Goal: Transaction & Acquisition: Obtain resource

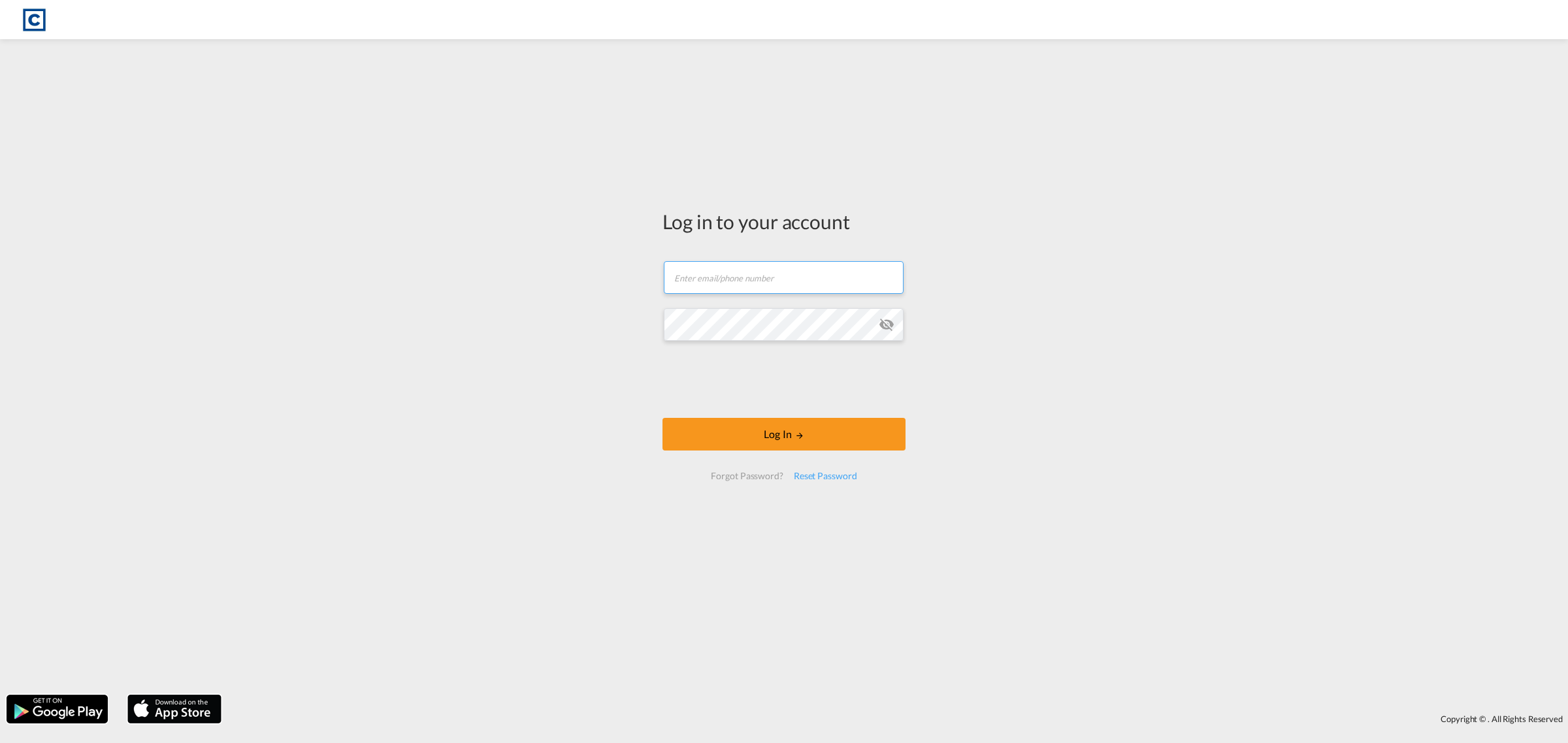
type input "[EMAIL_ADDRESS][PERSON_NAME][DOMAIN_NAME]"
click at [770, 409] on form "[EMAIL_ADDRESS][PERSON_NAME][DOMAIN_NAME] Email field is required Password fiel…" at bounding box center [784, 370] width 243 height 245
click at [781, 435] on button "Log In" at bounding box center [784, 435] width 243 height 33
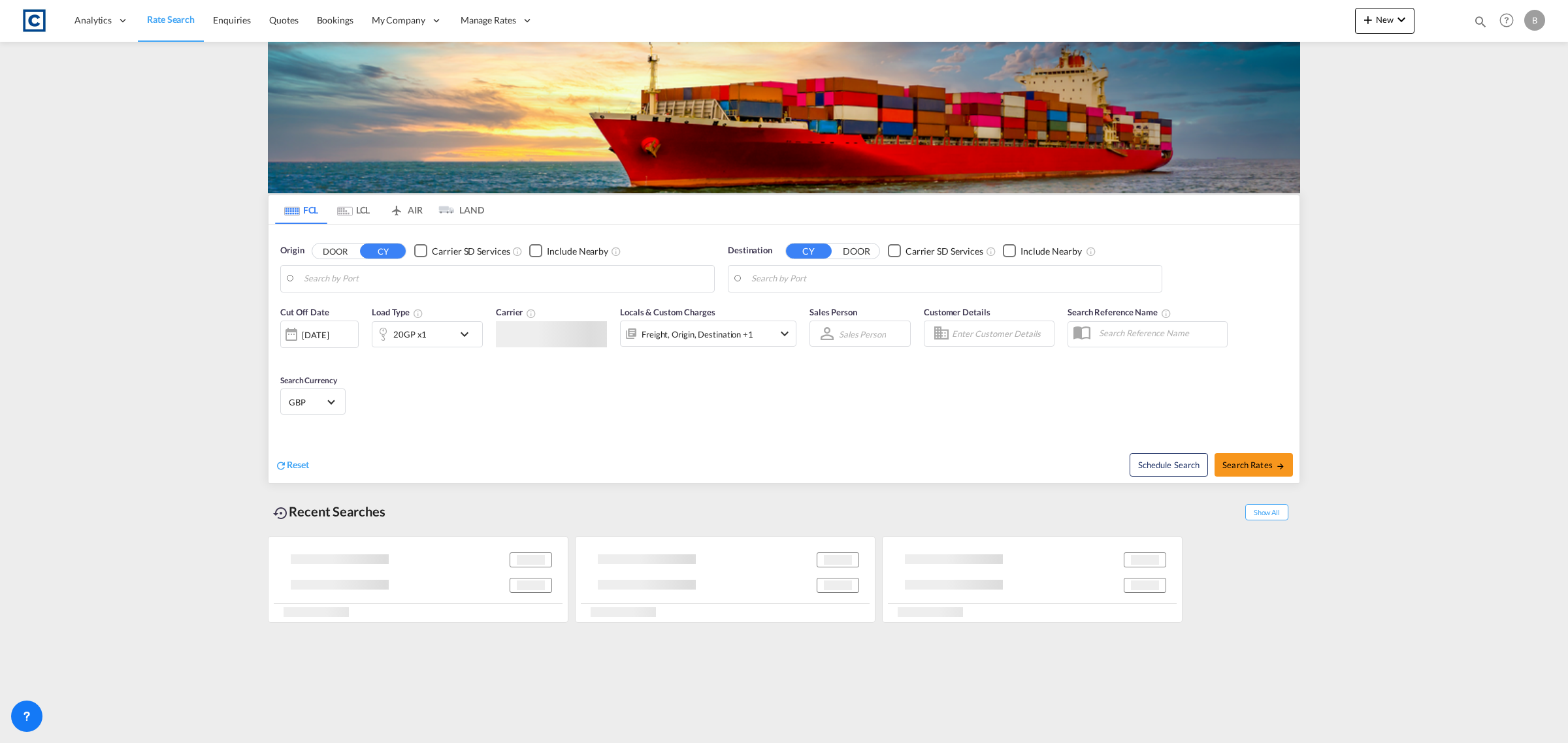
type input "GB-M22, [GEOGRAPHIC_DATA]"
type input "[GEOGRAPHIC_DATA]/[GEOGRAPHIC_DATA], [GEOGRAPHIC_DATA]"
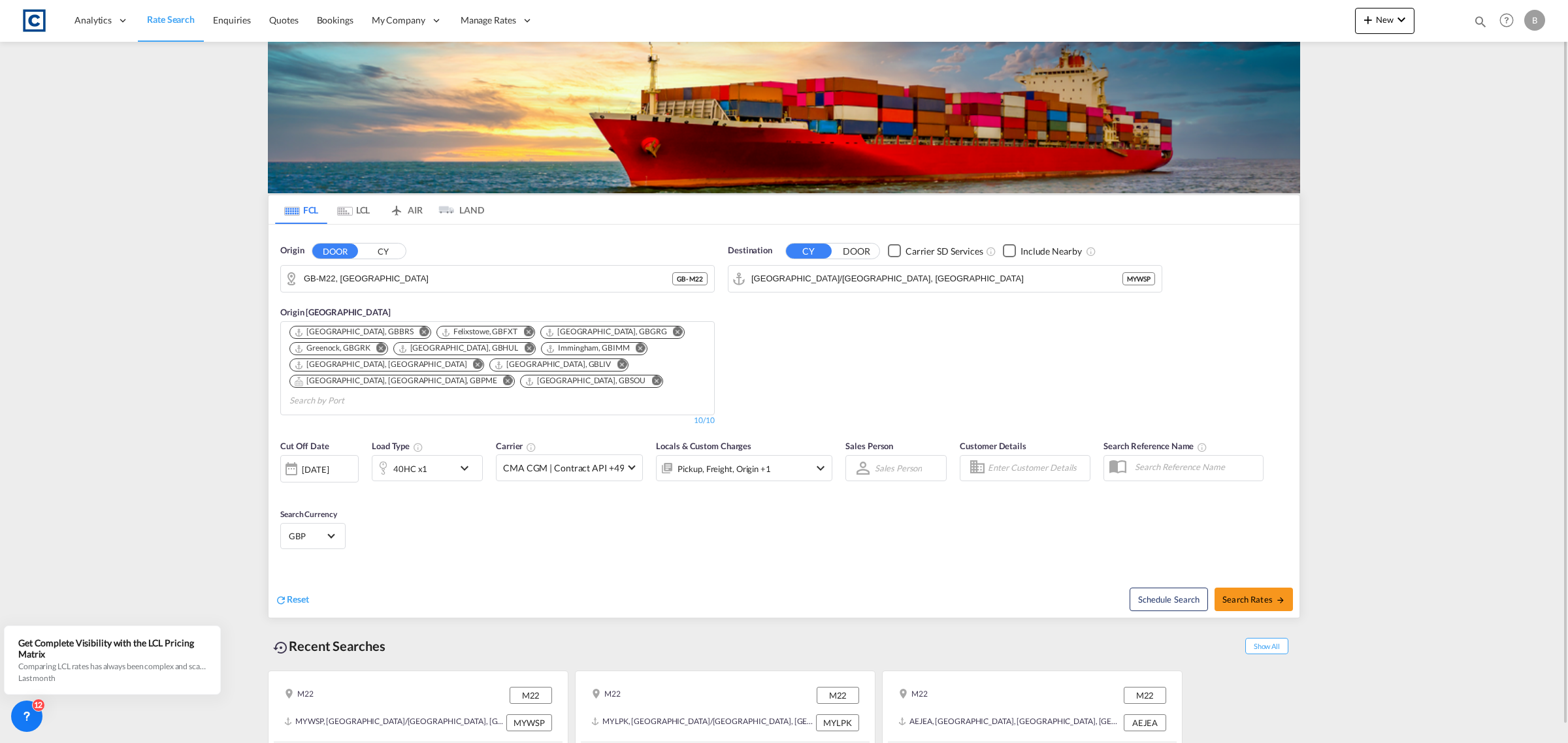
click at [399, 246] on button "CY" at bounding box center [383, 251] width 46 height 15
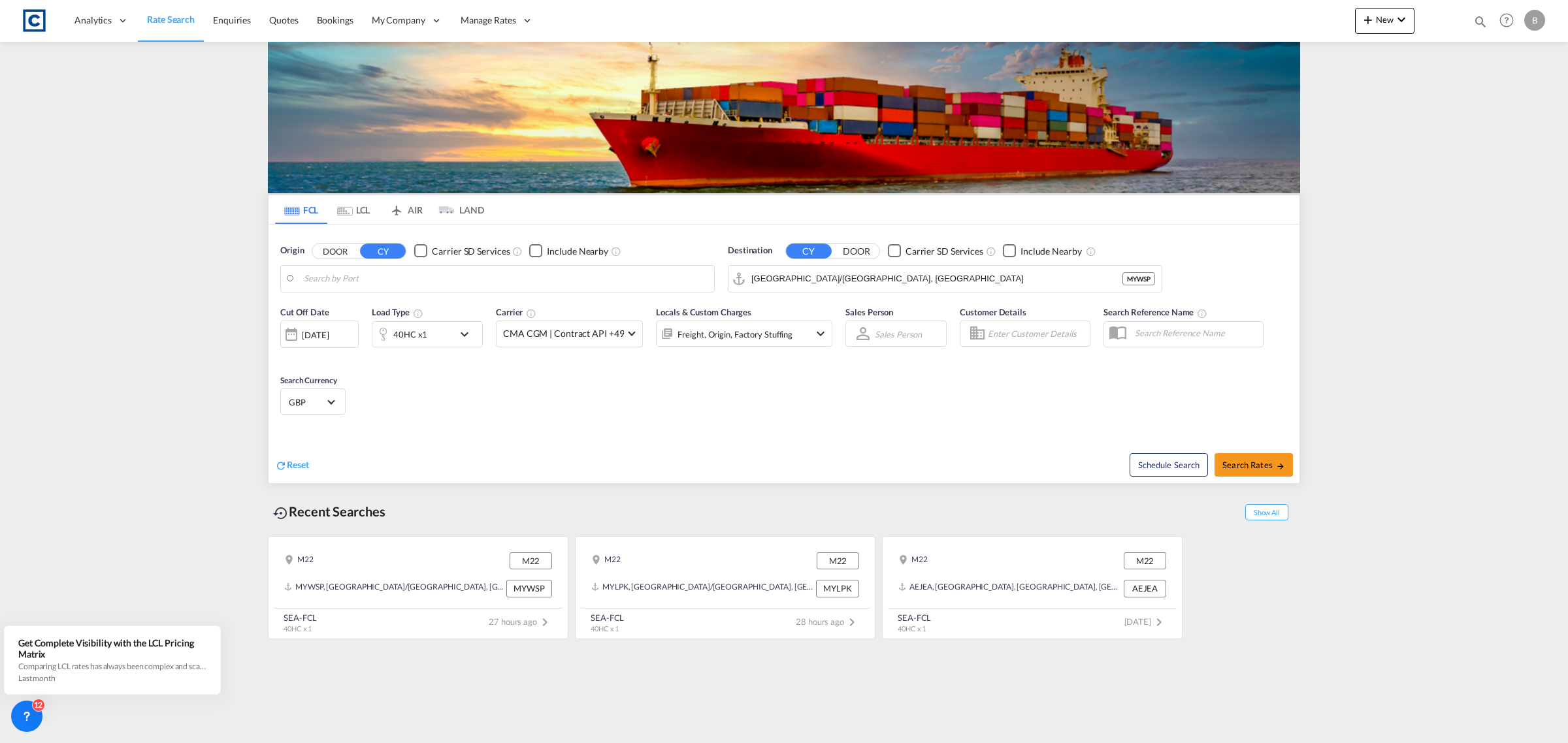
click at [435, 289] on md-autocomplete-wrap "GB-M22, Manchester" at bounding box center [506, 282] width 404 height 26
click at [416, 285] on body "Analytics Reports Dashboard Rate Search Enquiries Quotes Bookings" at bounding box center [784, 372] width 1568 height 743
click at [399, 306] on div "Ningbo China CNNGB" at bounding box center [404, 316] width 248 height 39
type input "Ningbo, CNNGB"
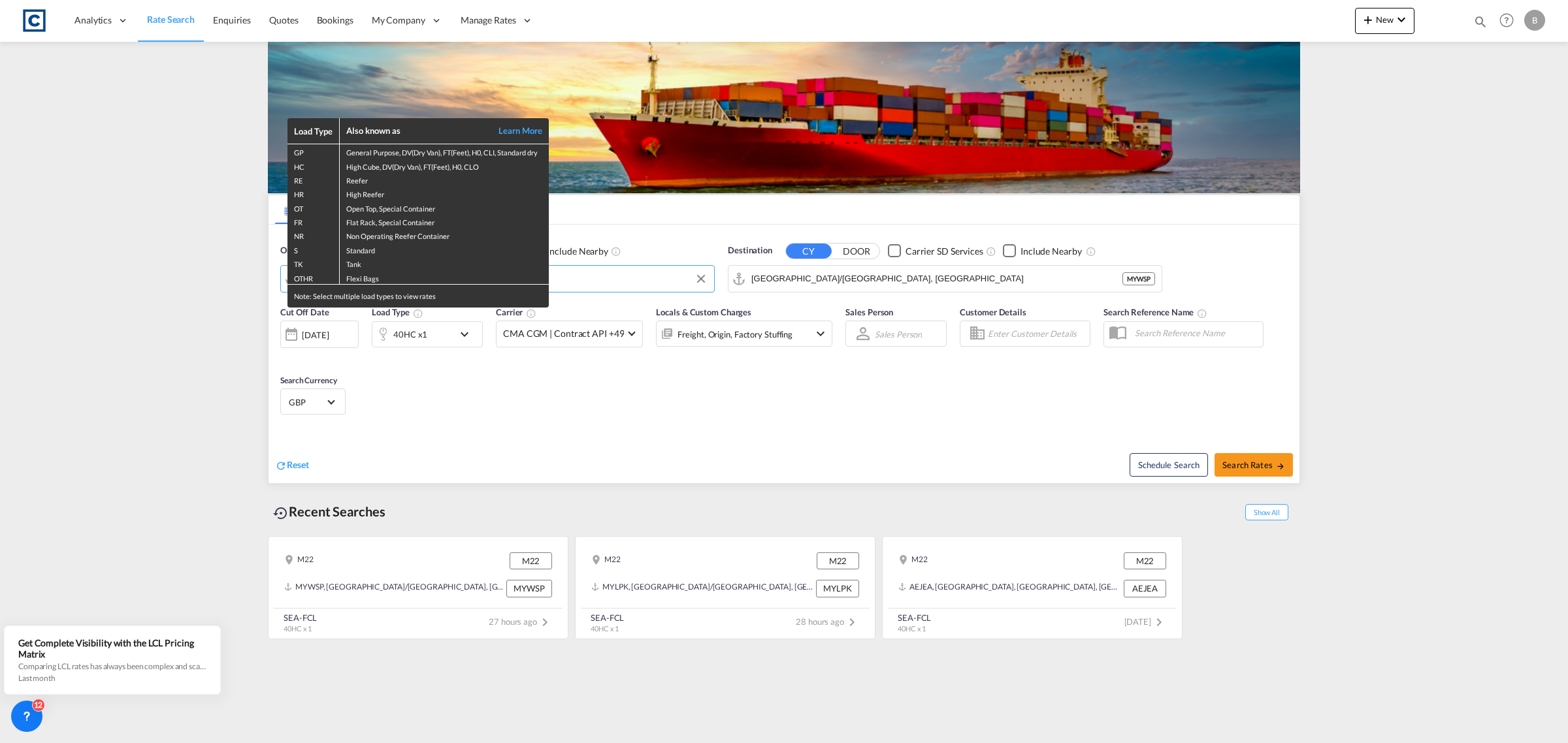
click at [903, 276] on div "Load Type Also known as Learn More GP General Purpose, DV(Dry Van), FT(Feet), H…" at bounding box center [784, 372] width 1568 height 743
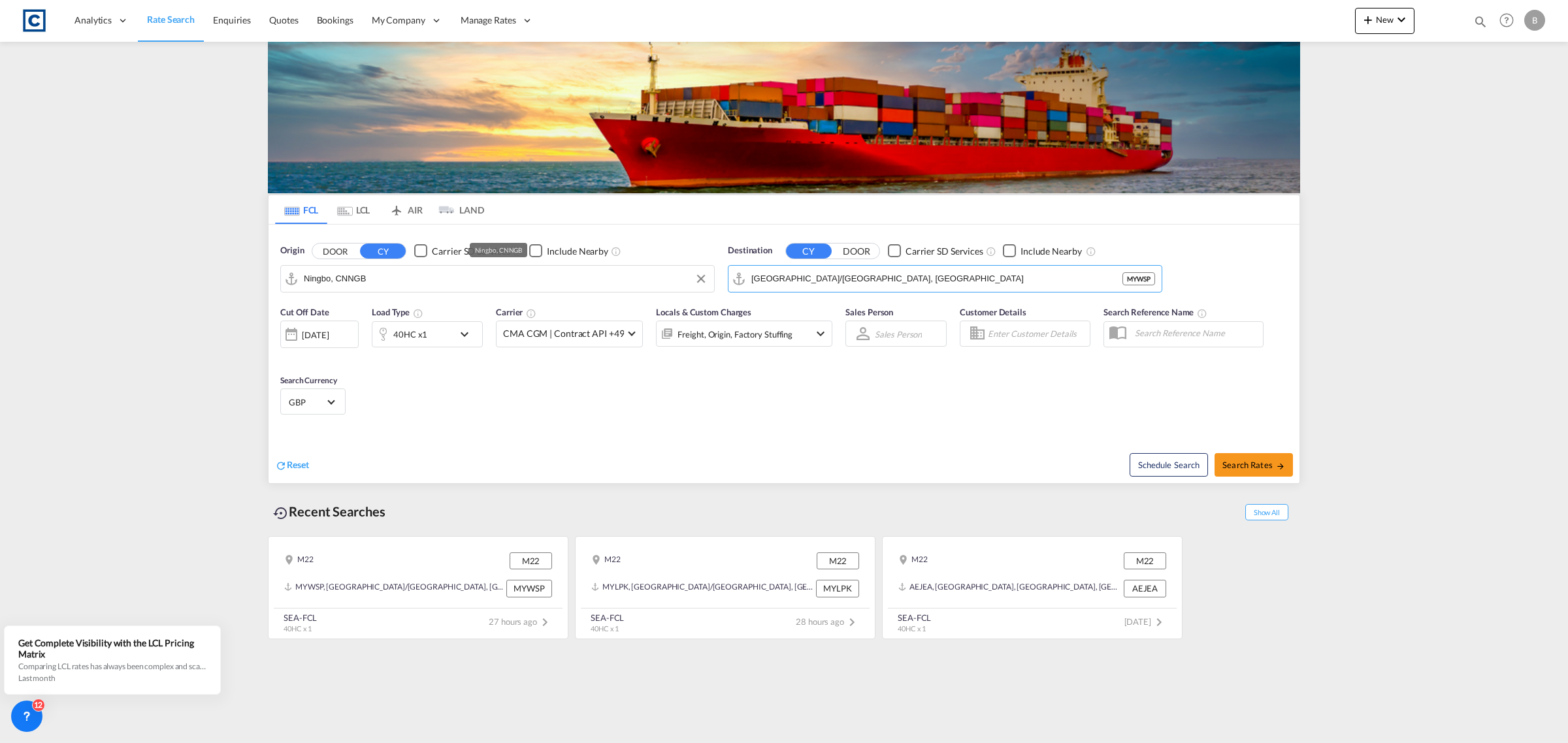
drag, startPoint x: 895, startPoint y: 279, endPoint x: 695, endPoint y: 272, distance: 200.1
click at [695, 272] on div "Origin DOOR CY Carrier SD Services Include Nearby Ningbo, CNNGB Destination CY …" at bounding box center [784, 262] width 1031 height 74
click at [814, 275] on input "[GEOGRAPHIC_DATA]/[GEOGRAPHIC_DATA], [GEOGRAPHIC_DATA]" at bounding box center [953, 279] width 404 height 20
click at [812, 275] on input "[GEOGRAPHIC_DATA]/[GEOGRAPHIC_DATA], [GEOGRAPHIC_DATA]" at bounding box center [953, 279] width 404 height 20
click at [859, 252] on button "DOOR" at bounding box center [857, 251] width 46 height 15
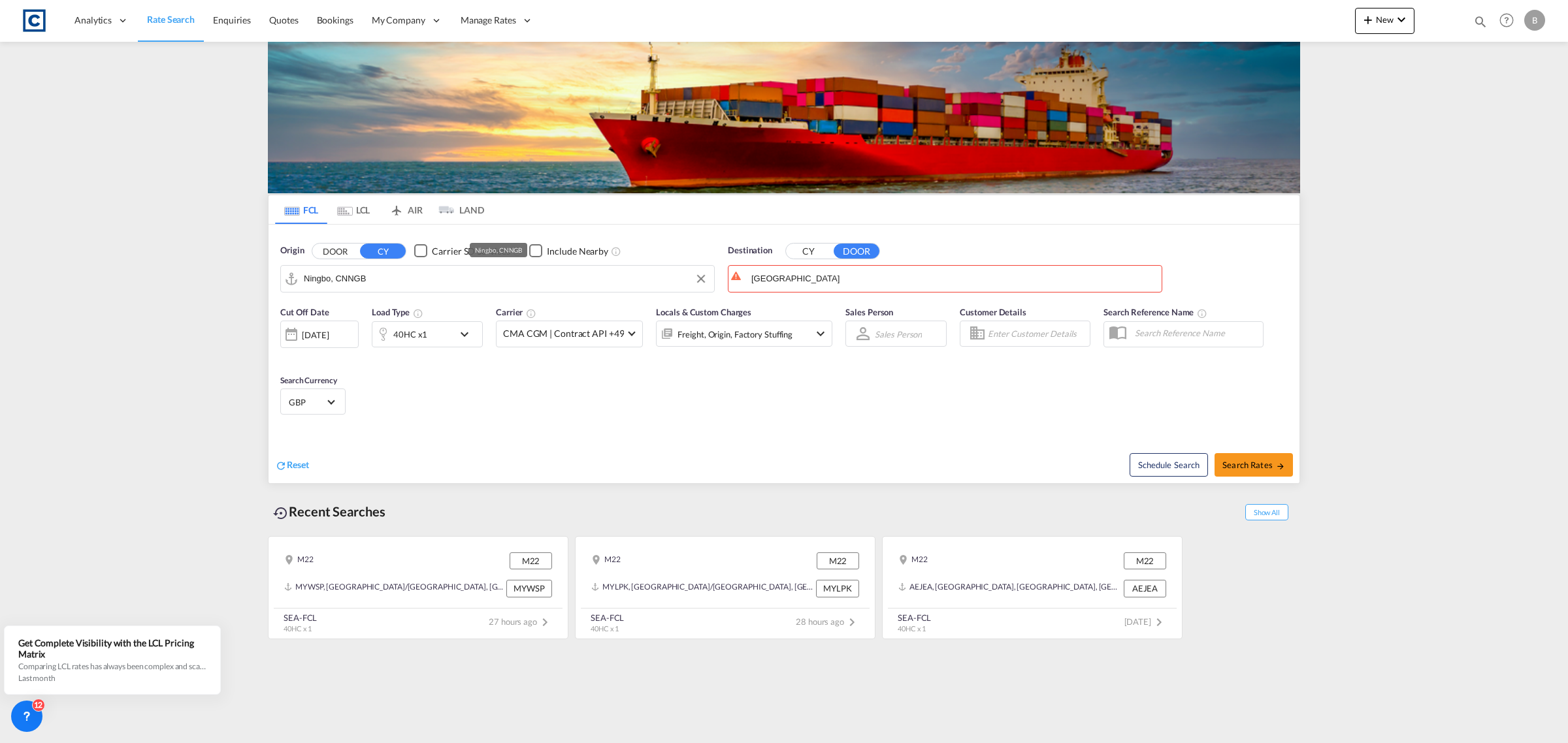
drag, startPoint x: 806, startPoint y: 279, endPoint x: 710, endPoint y: 275, distance: 96.1
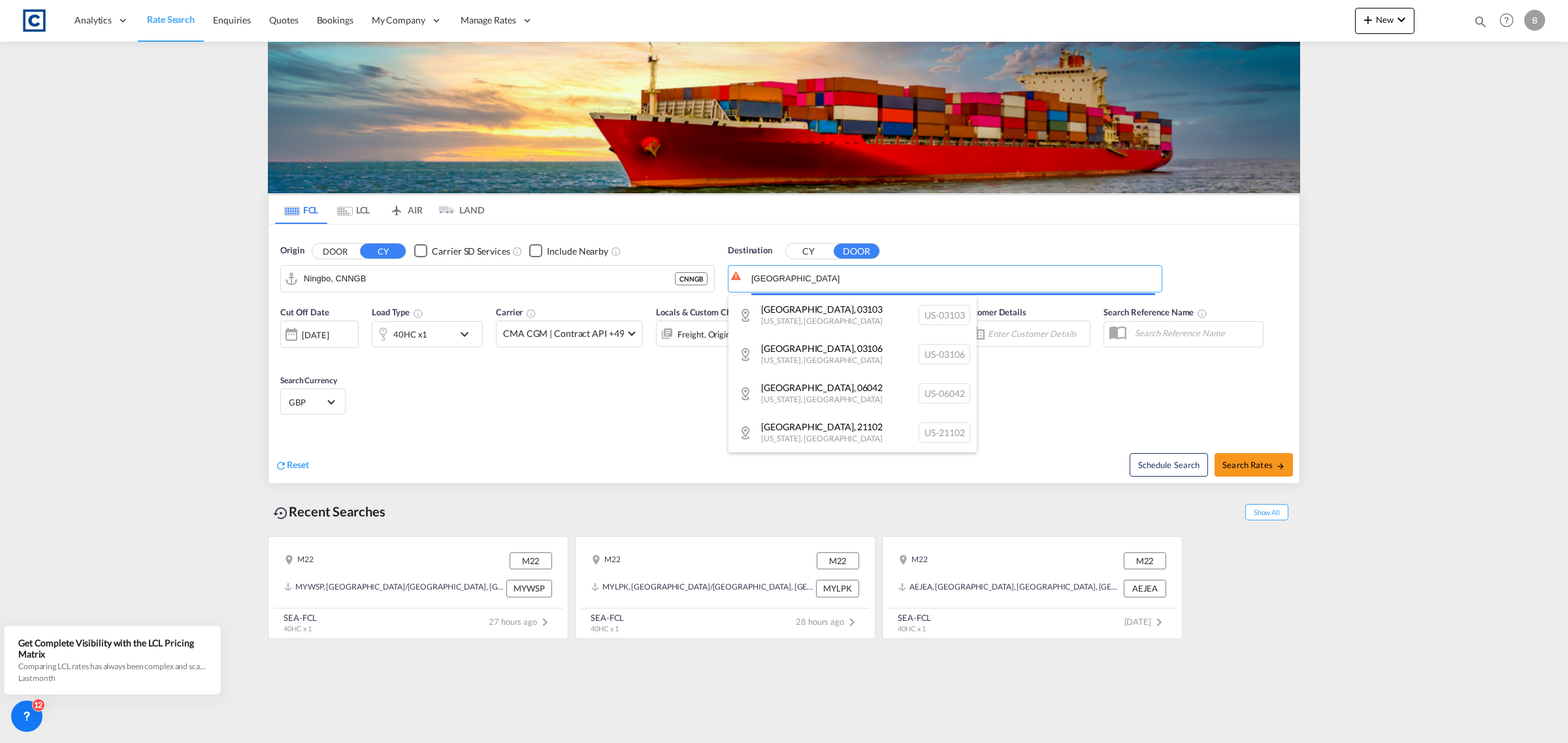
drag, startPoint x: 812, startPoint y: 276, endPoint x: 758, endPoint y: 279, distance: 54.1
click at [758, 279] on body "Analytics Reports Dashboard Rate Search Enquiries Quotes Bookings" at bounding box center [784, 372] width 1568 height 743
type input "r"
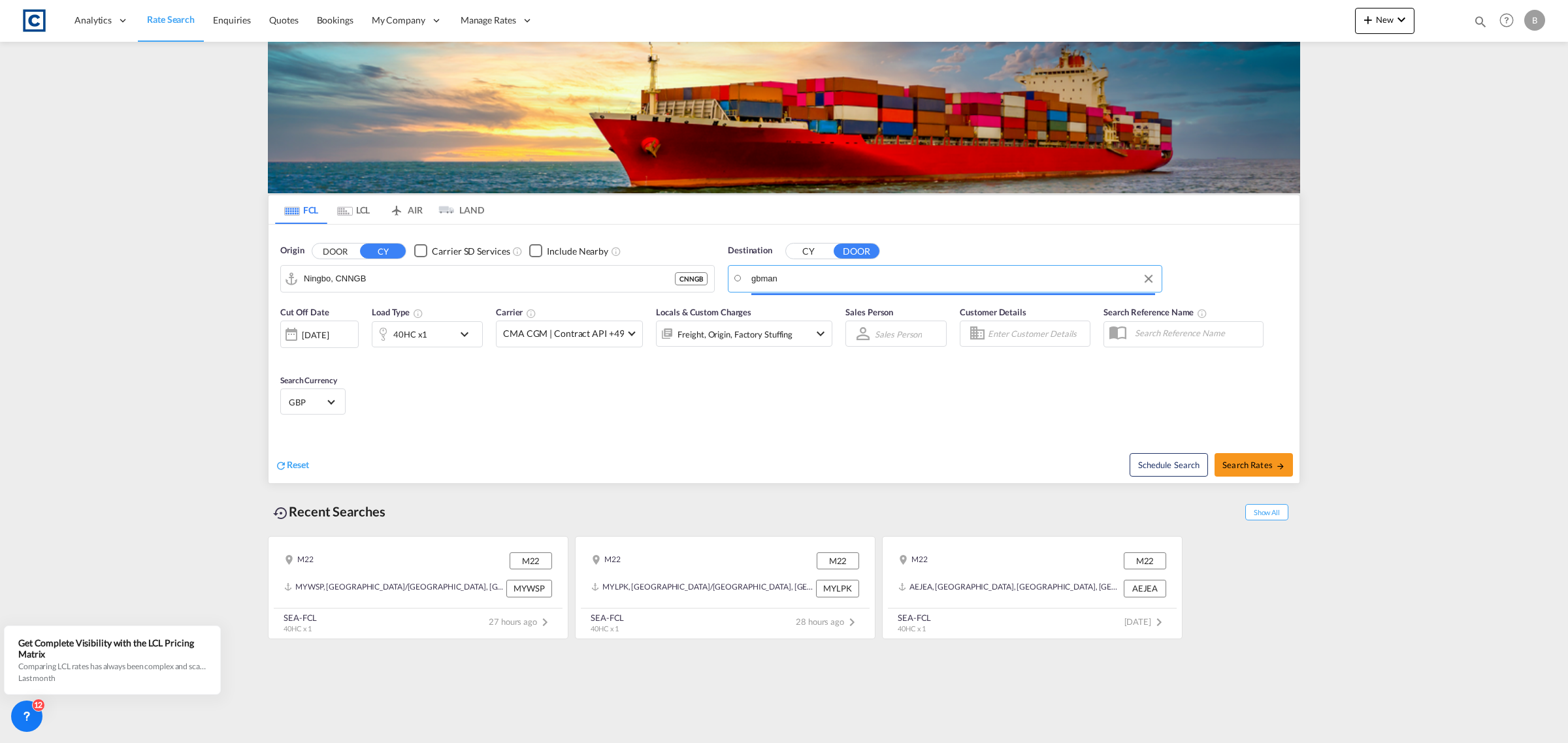
drag, startPoint x: 778, startPoint y: 279, endPoint x: 720, endPoint y: 281, distance: 58.0
click at [720, 281] on div "Origin DOOR CY Carrier SD Services Include Nearby Ningbo, CNNGB CNNGB Destinati…" at bounding box center [784, 262] width 1031 height 74
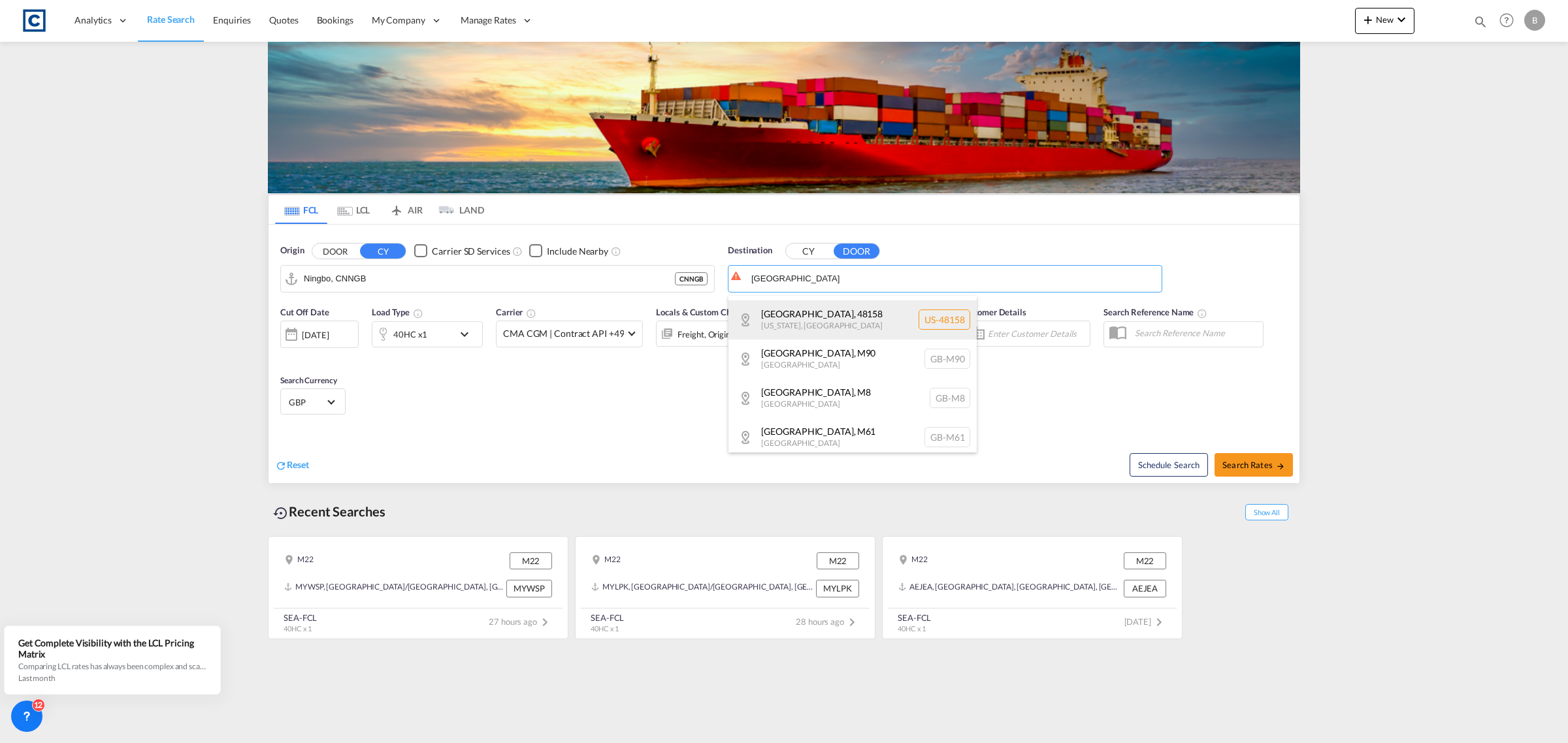
scroll to position [245, 0]
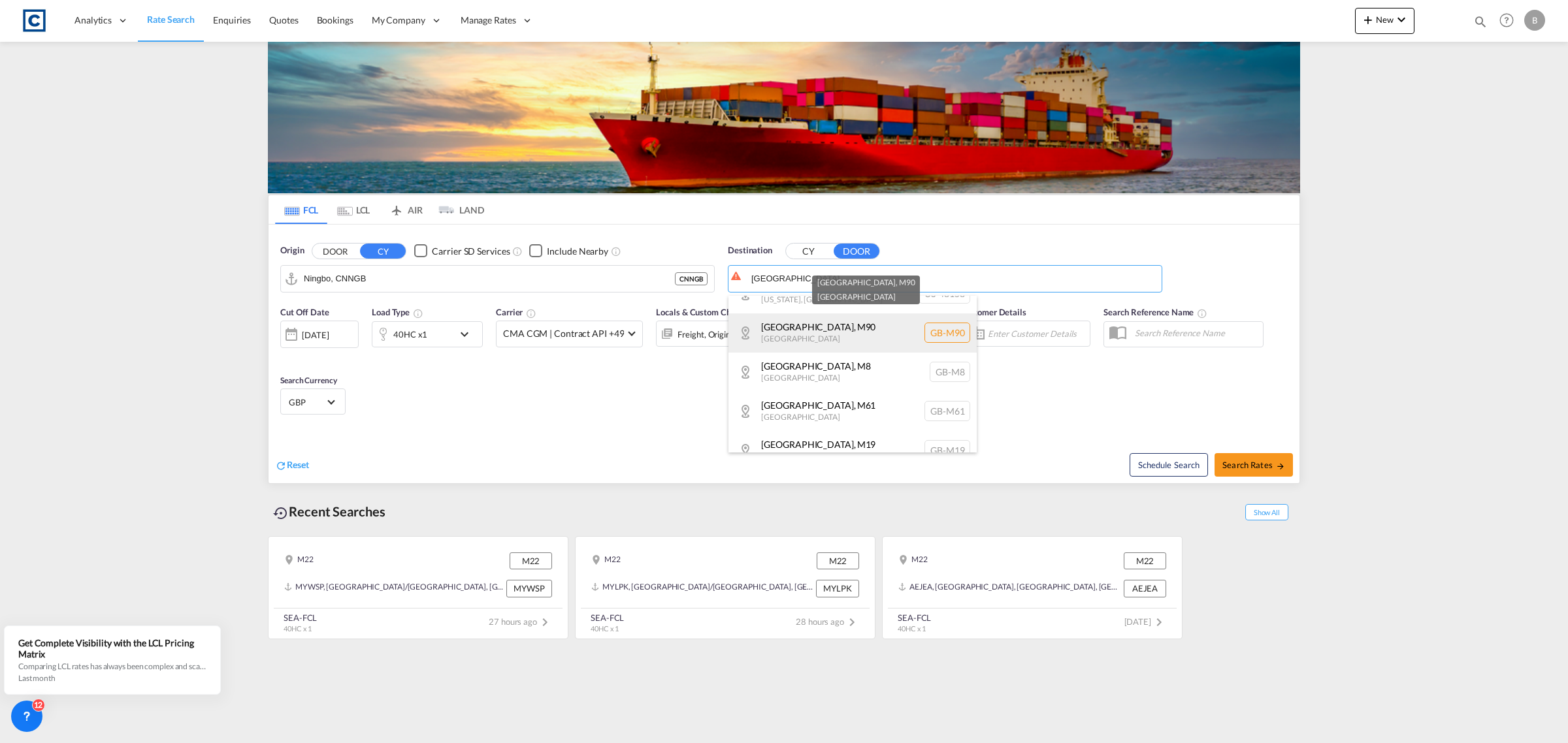
click at [827, 334] on div "[GEOGRAPHIC_DATA] , M90 [GEOGRAPHIC_DATA] [GEOGRAPHIC_DATA]-M90" at bounding box center [852, 333] width 248 height 39
type input "GB-M90, [GEOGRAPHIC_DATA]"
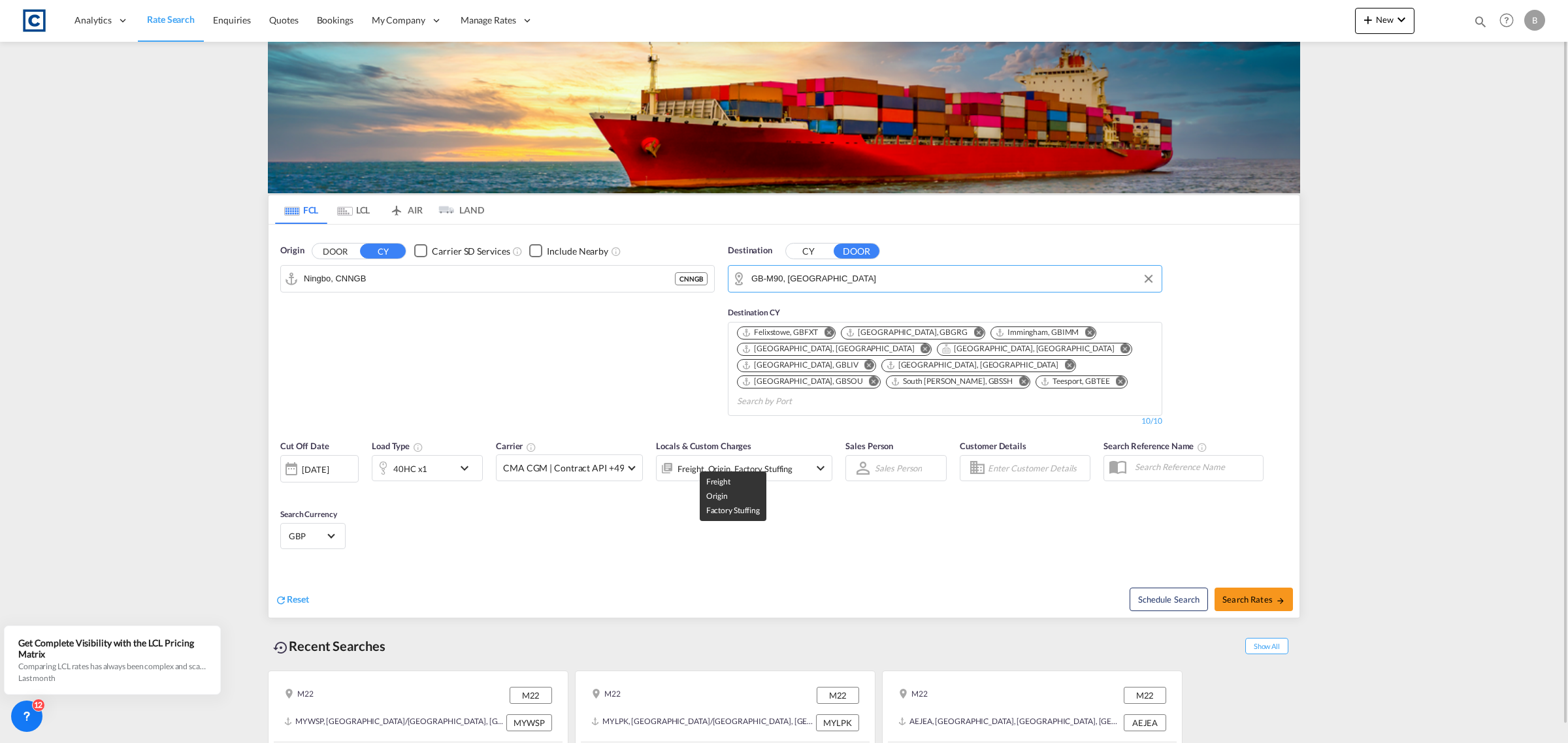
click at [769, 460] on div "Freight, Origin, Factory Stuffing" at bounding box center [735, 469] width 115 height 18
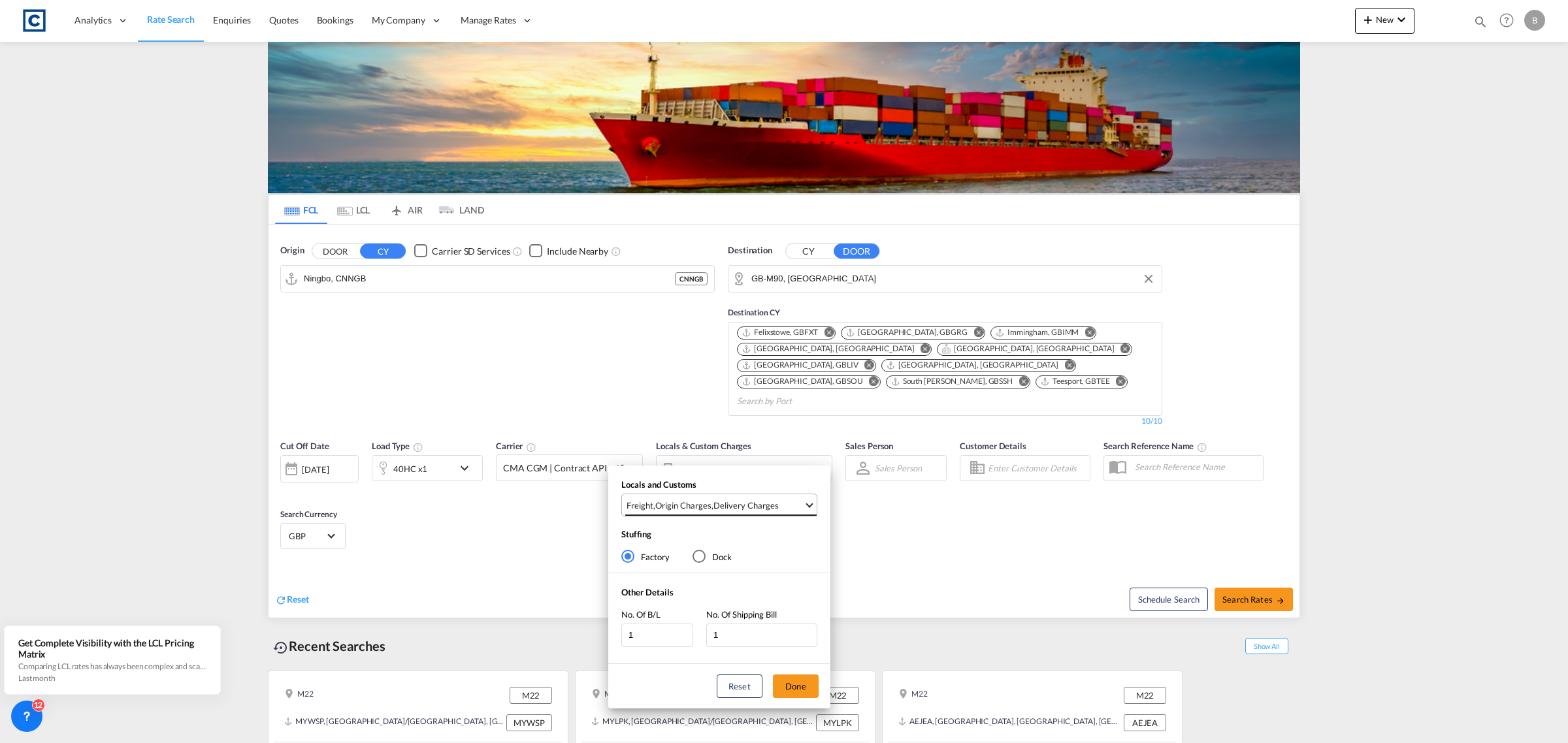
click at [733, 506] on div "Delivery Charges" at bounding box center [746, 506] width 65 height 12
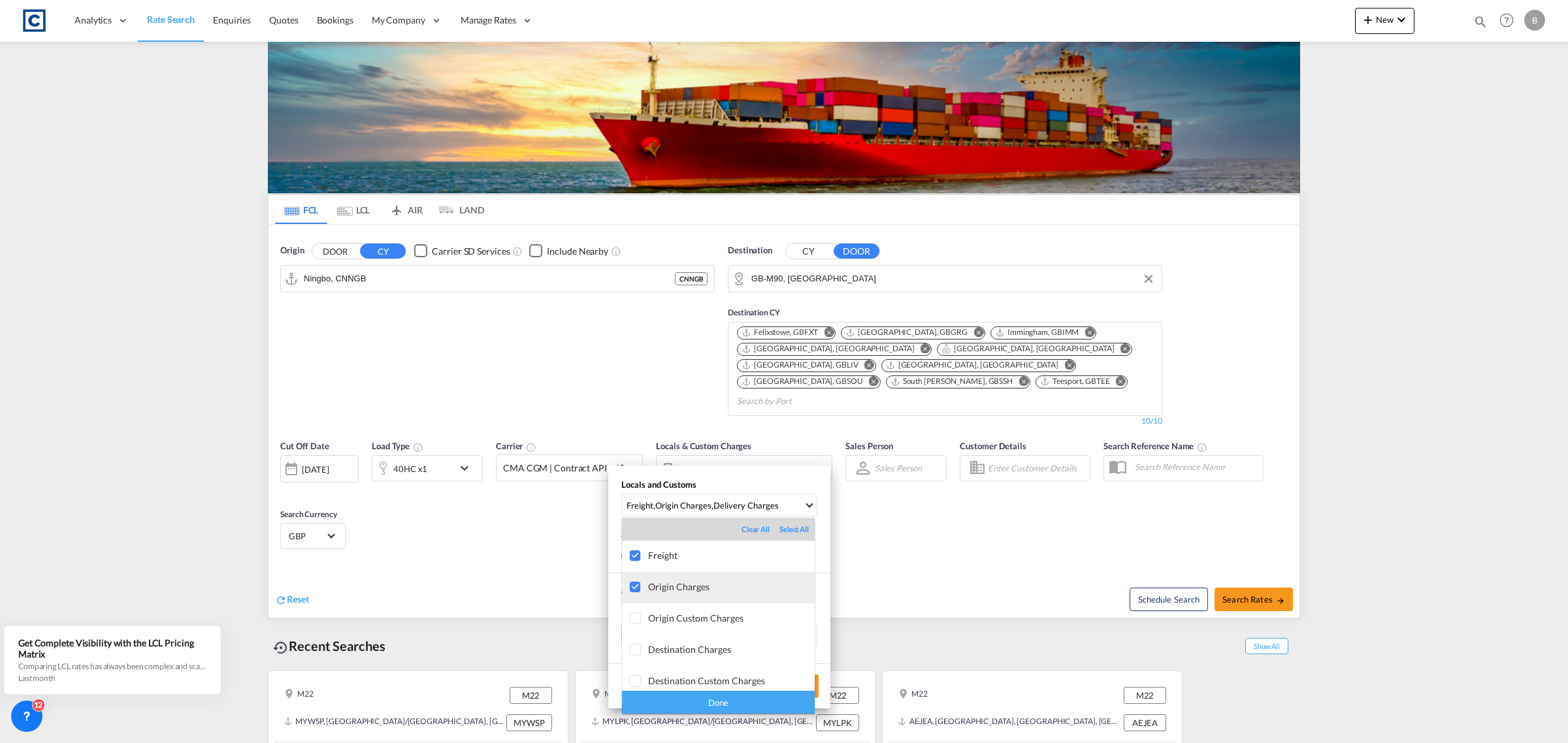
click at [632, 594] on div at bounding box center [636, 588] width 13 height 13
click at [639, 580] on div at bounding box center [636, 582] width 13 height 13
click at [743, 699] on div "Done" at bounding box center [718, 702] width 193 height 23
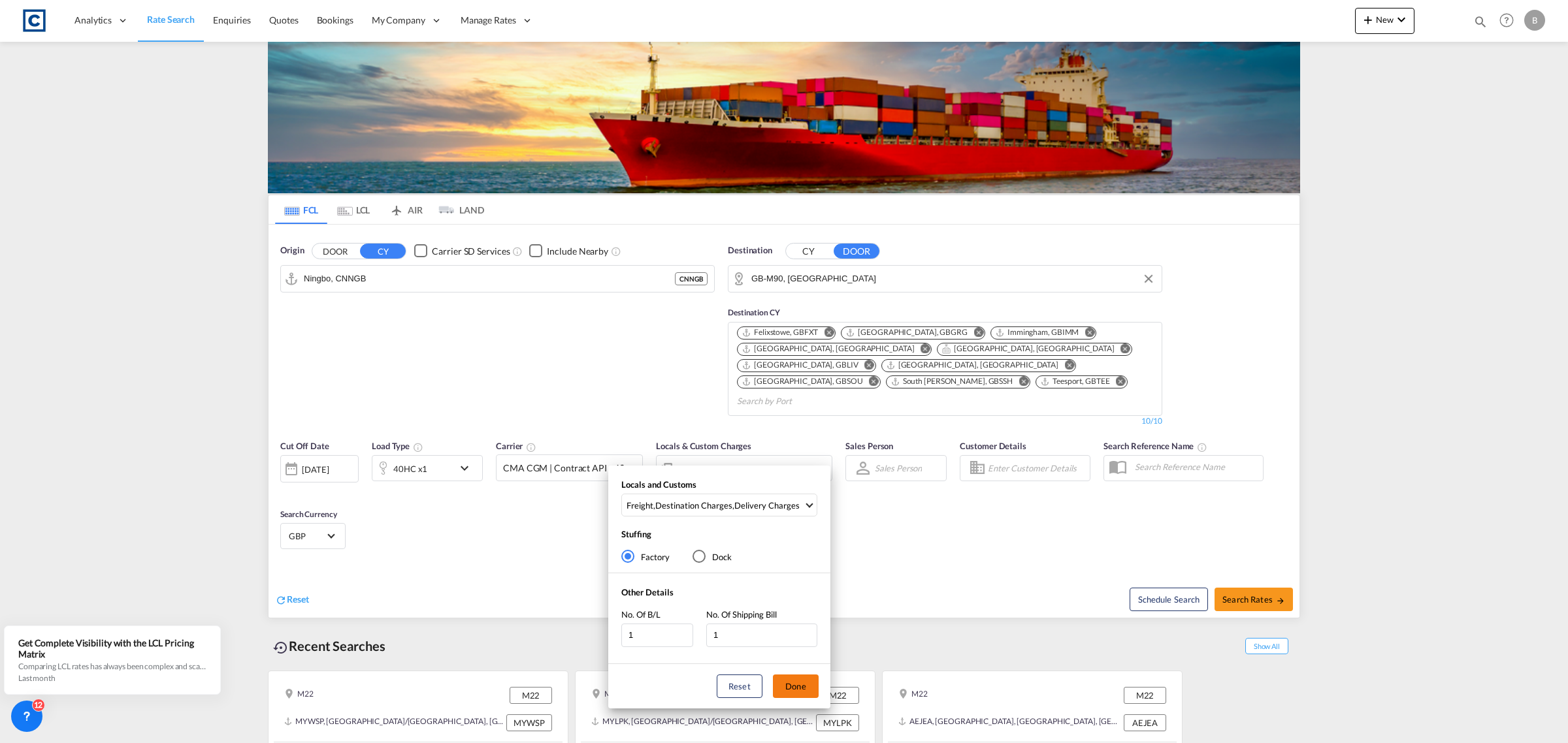
click at [798, 691] on button "Done" at bounding box center [796, 686] width 46 height 24
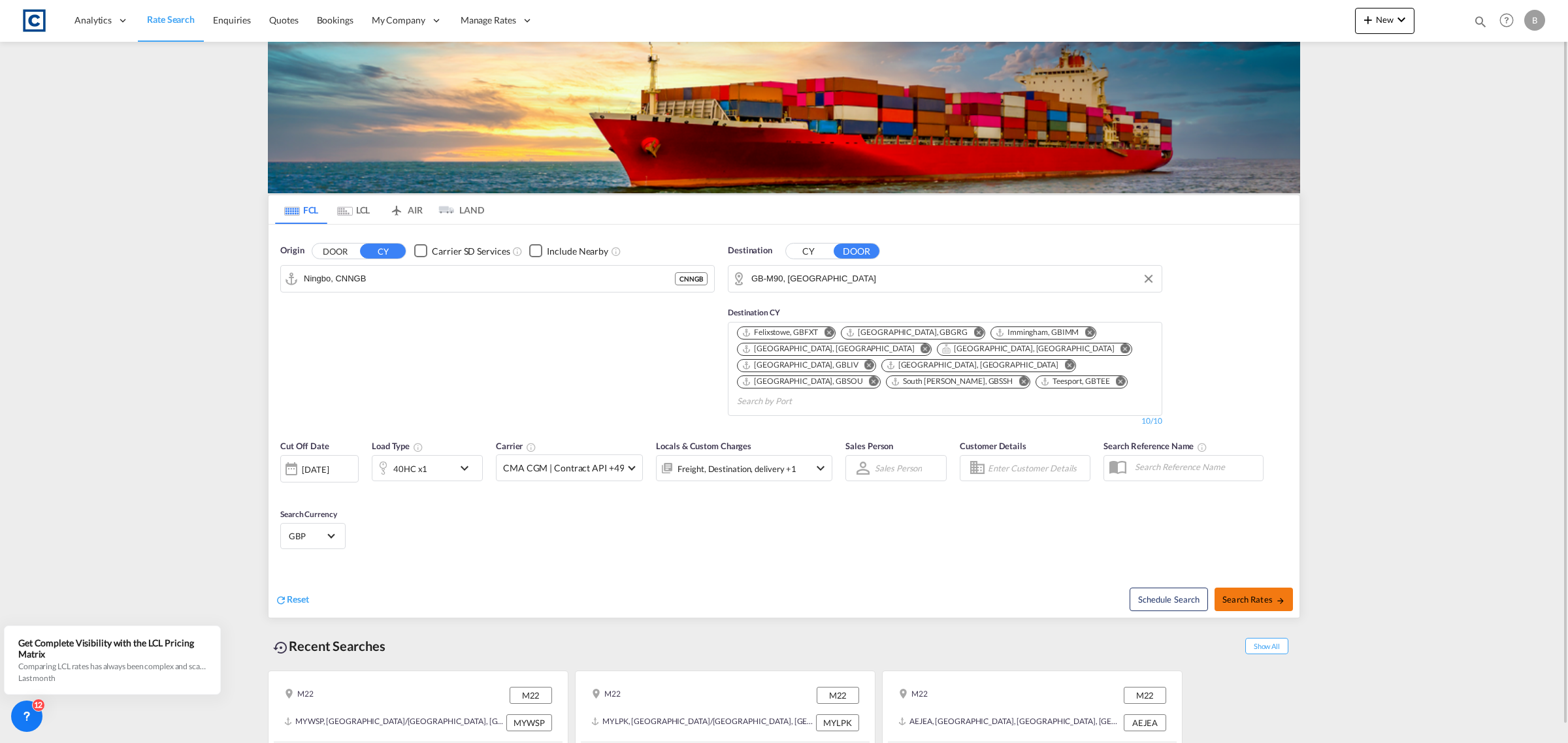
click at [1232, 594] on span "Search Rates" at bounding box center [1254, 600] width 62 height 11
type input "CNNGB to M90 / [DATE]"
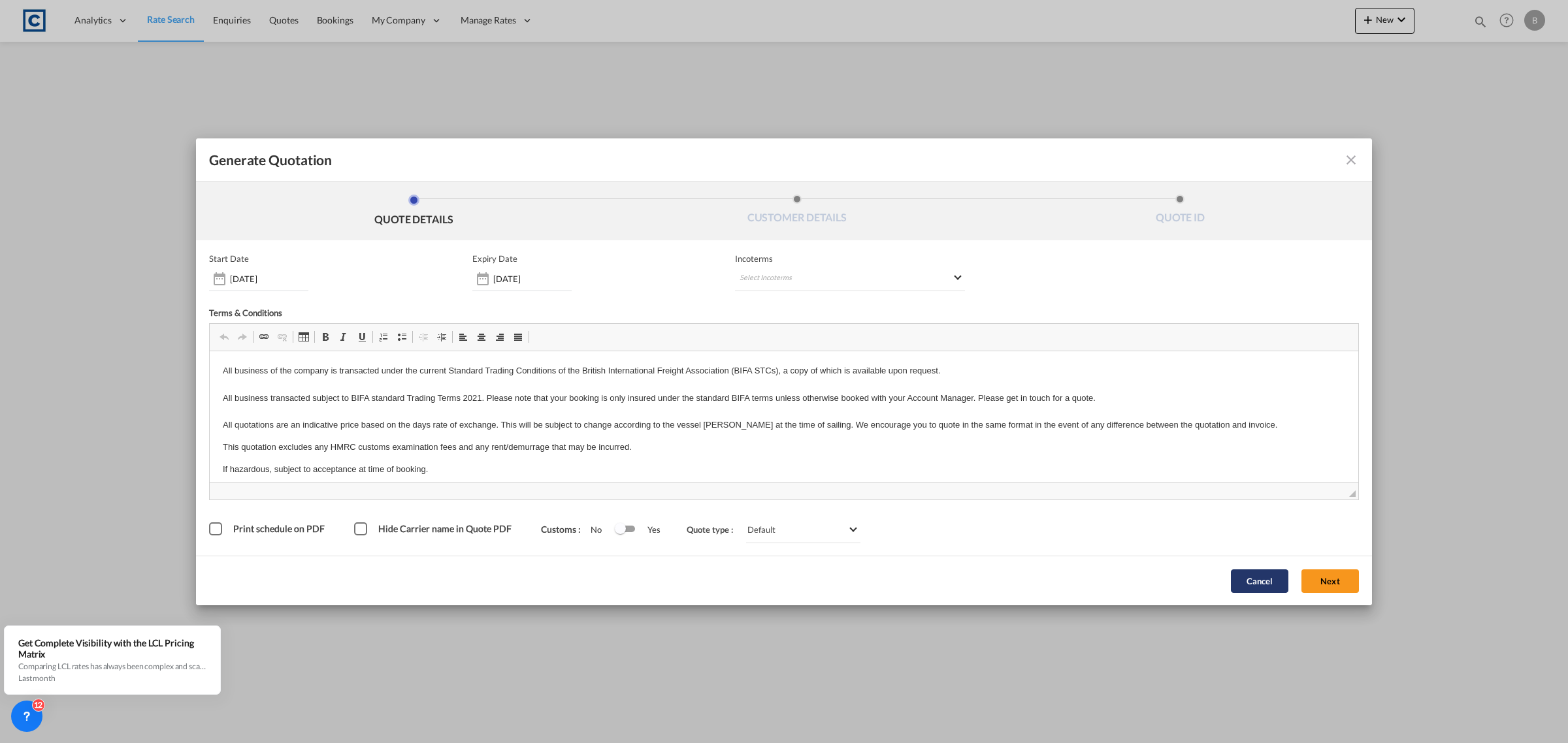
click at [1260, 586] on button "Cancel" at bounding box center [1259, 581] width 57 height 24
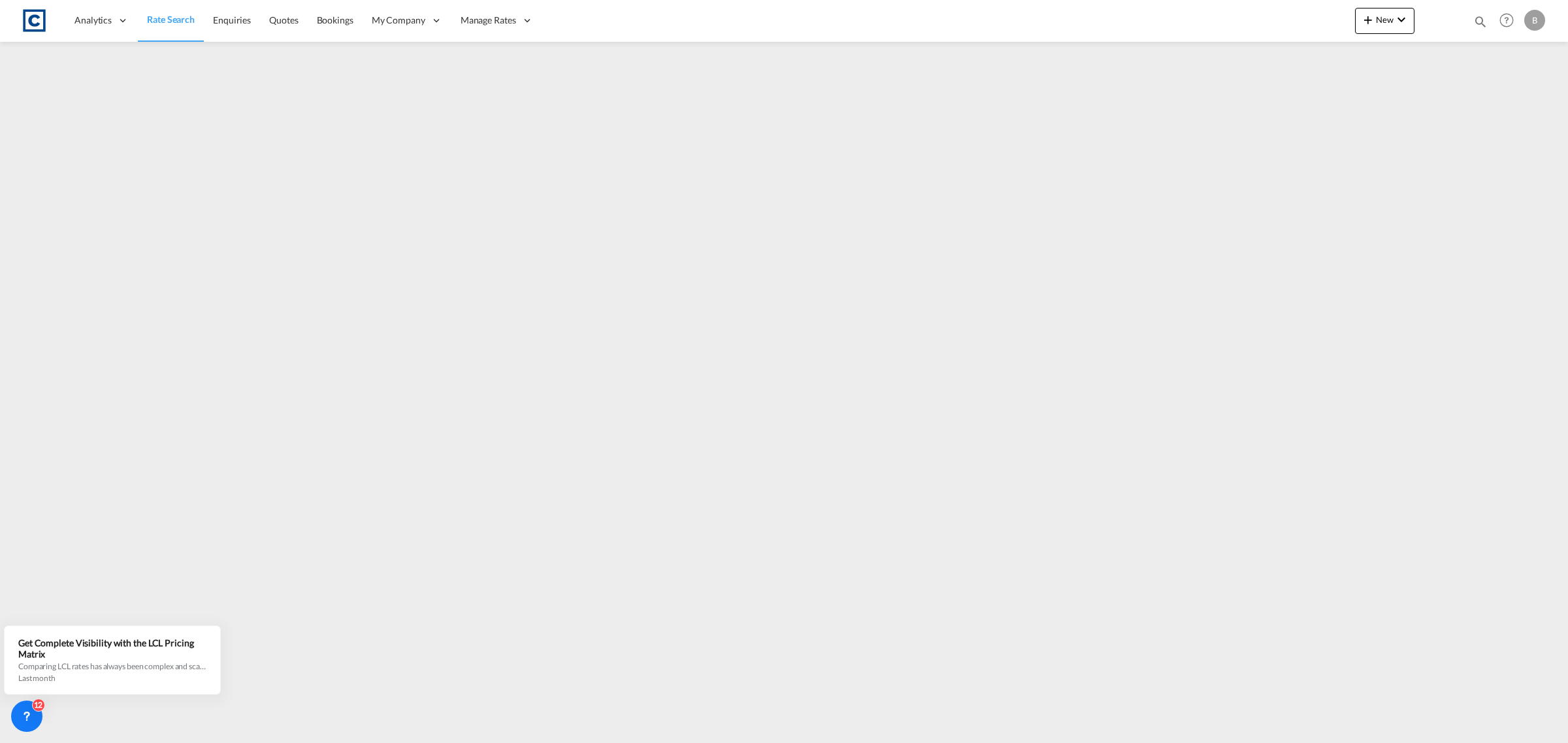
drag, startPoint x: 1122, startPoint y: 328, endPoint x: 802, endPoint y: 31, distance: 436.6
click at [802, 31] on div "Analytics Reports Dashboard Rate Search Enquiries Quotes Bookings" at bounding box center [784, 20] width 1529 height 41
